Goal: Information Seeking & Learning: Learn about a topic

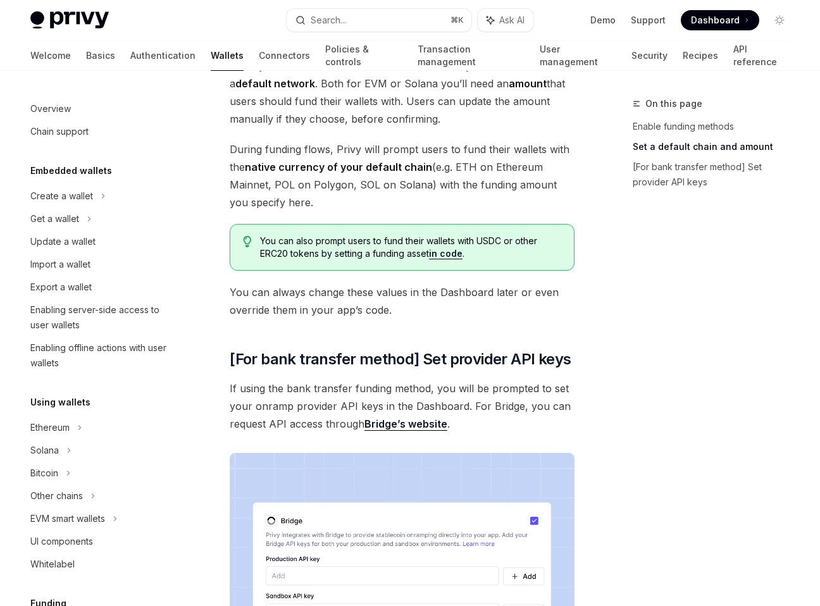
scroll to position [336, 0]
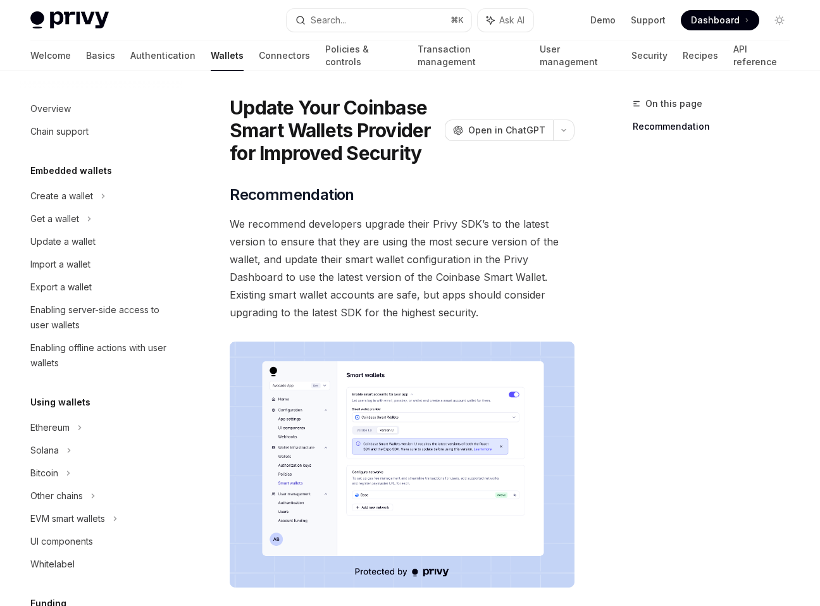
scroll to position [9, 0]
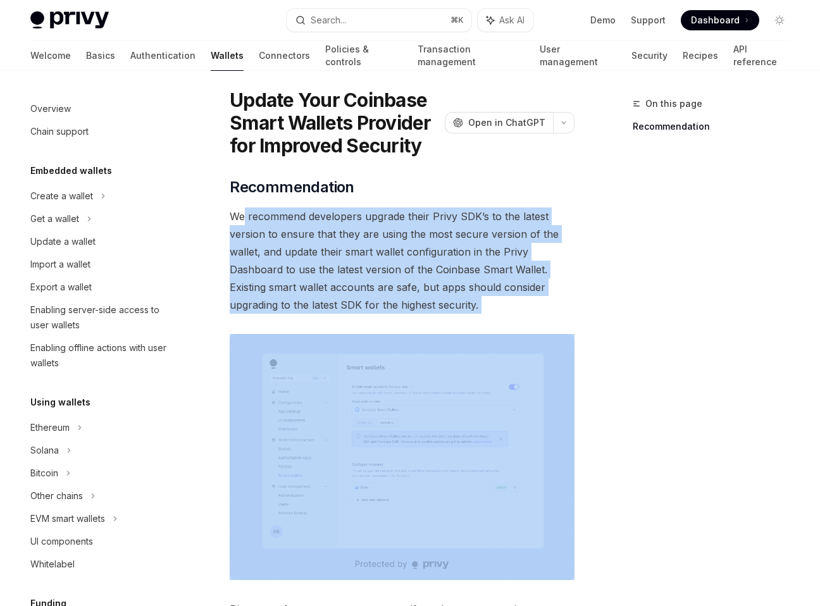
drag, startPoint x: 244, startPoint y: 209, endPoint x: 442, endPoint y: 314, distance: 223.3
click at [442, 316] on div "​ Recommendation We recommend developers upgrade their Privy SDK’s to the lates…" at bounding box center [402, 406] width 345 height 459
click at [442, 314] on div "​ Recommendation We recommend developers upgrade their Privy SDK’s to the lates…" at bounding box center [402, 406] width 345 height 459
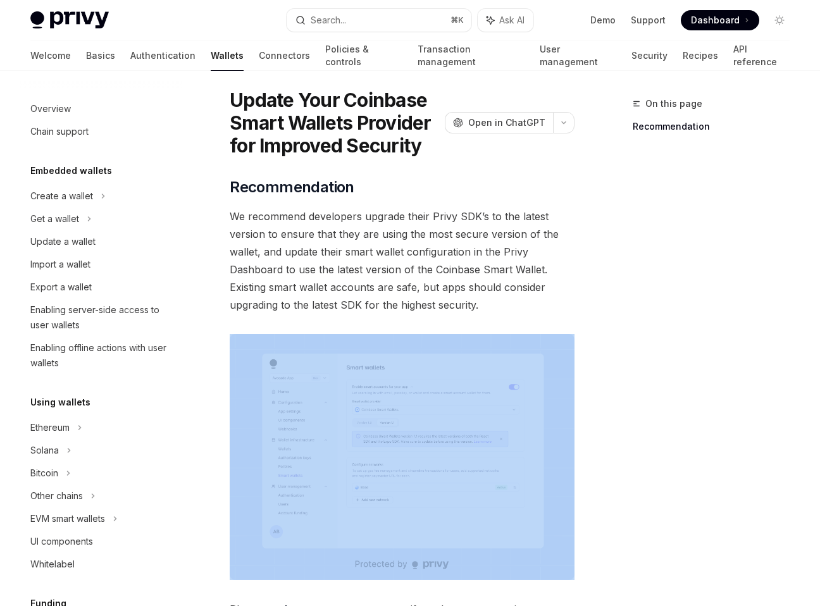
click at [442, 314] on div "​ Recommendation We recommend developers upgrade their Privy SDK’s to the lates…" at bounding box center [402, 406] width 345 height 459
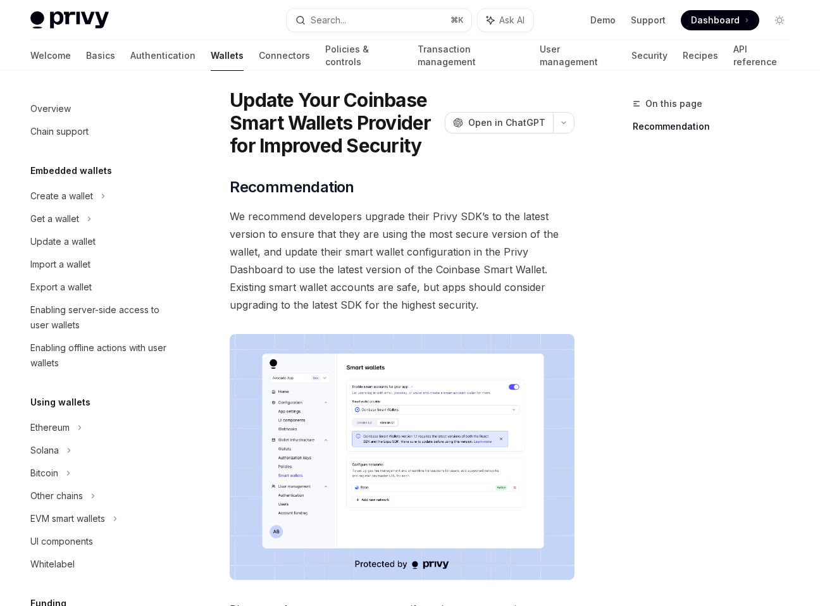
click at [440, 309] on span "We recommend developers upgrade their Privy SDK’s to the latest version to ensu…" at bounding box center [402, 261] width 345 height 106
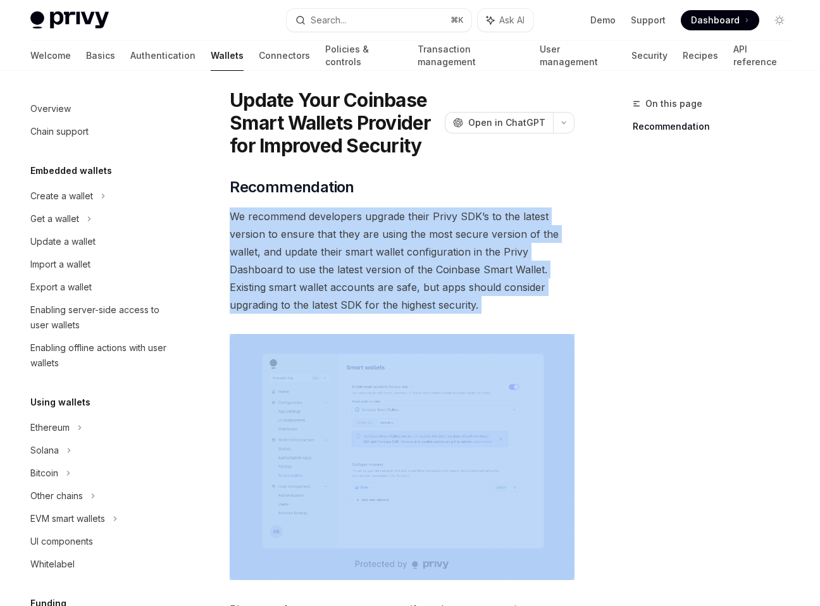
click at [440, 309] on span "We recommend developers upgrade their Privy SDK’s to the latest version to ensu…" at bounding box center [402, 261] width 345 height 106
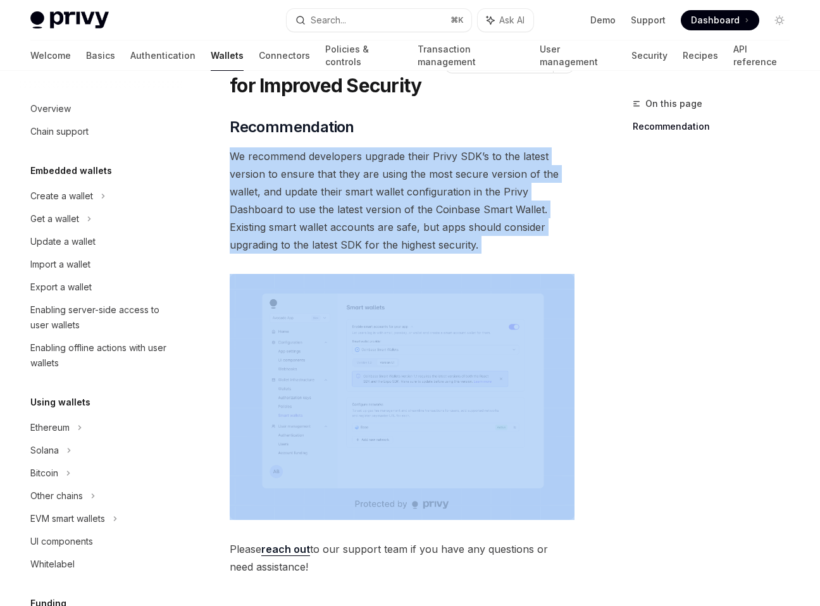
scroll to position [0, 0]
